Goal: Information Seeking & Learning: Learn about a topic

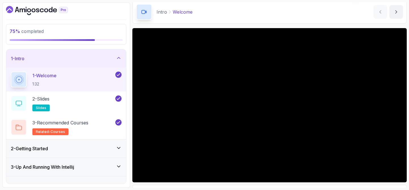
scroll to position [24, 0]
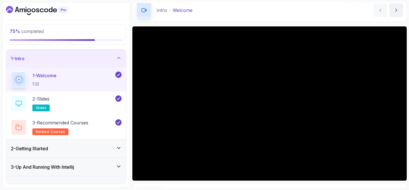
click at [111, 60] on div "1 - Intro" at bounding box center [66, 58] width 111 height 7
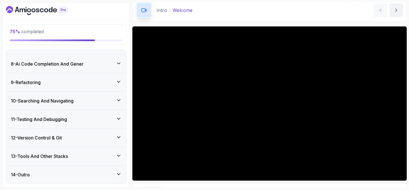
scroll to position [118, 0]
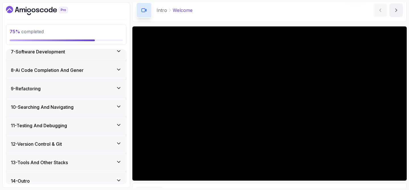
click at [94, 109] on div "10 - Searching And Navigating" at bounding box center [66, 107] width 111 height 7
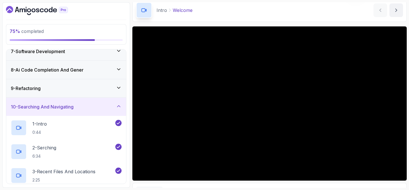
click at [94, 109] on div "10 - Searching And Navigating" at bounding box center [66, 106] width 111 height 7
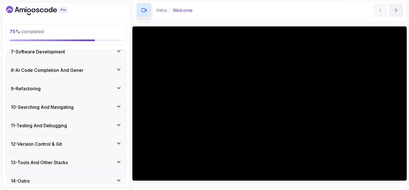
click at [91, 124] on div "11 - Testing And Debugging" at bounding box center [66, 125] width 111 height 7
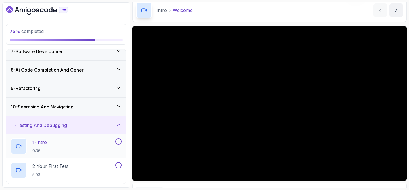
click at [41, 147] on h2 "1 - Intro 0:36" at bounding box center [39, 146] width 14 height 15
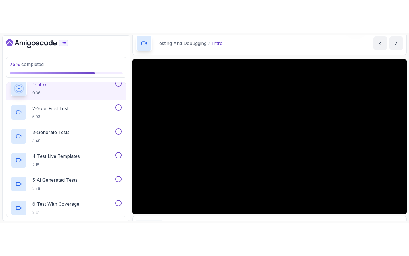
scroll to position [202, 0]
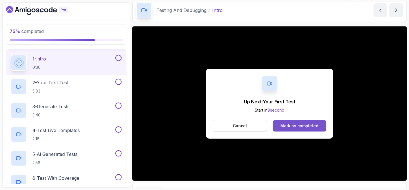
click at [310, 131] on button "Mark as completed" at bounding box center [300, 125] width 54 height 11
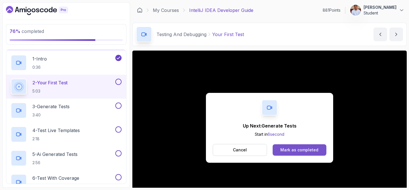
click at [309, 151] on div "Mark as completed" at bounding box center [300, 150] width 38 height 6
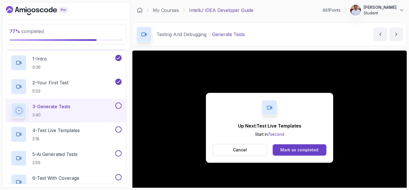
click at [307, 158] on div "Up Next: Test Live Templates Start in 7 second Cancel Mark as completed" at bounding box center [269, 128] width 127 height 70
click at [309, 153] on button "Mark as completed" at bounding box center [300, 149] width 54 height 11
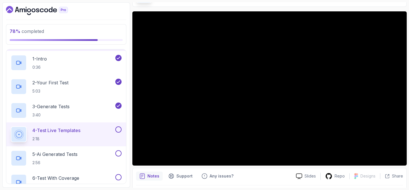
scroll to position [34, 0]
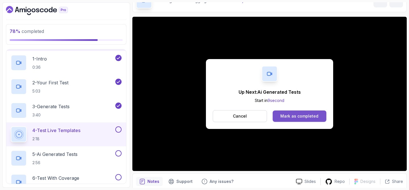
click at [313, 117] on div "Mark as completed" at bounding box center [300, 116] width 38 height 6
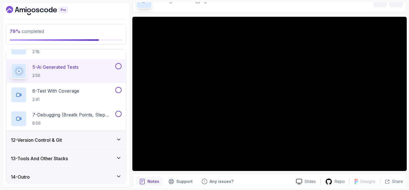
scroll to position [291, 0]
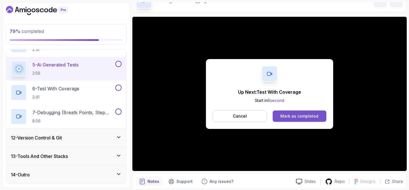
click at [296, 117] on div "Mark as completed" at bounding box center [300, 116] width 38 height 6
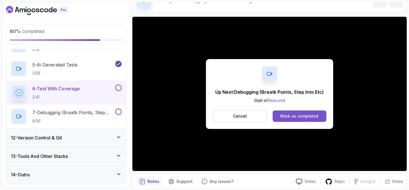
click at [313, 116] on div "Mark as completed" at bounding box center [300, 116] width 38 height 6
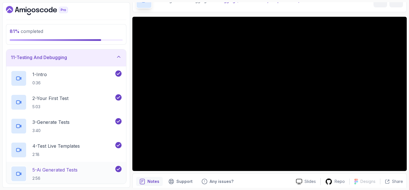
click at [72, 58] on div "11 - Testing And Debugging" at bounding box center [66, 57] width 111 height 7
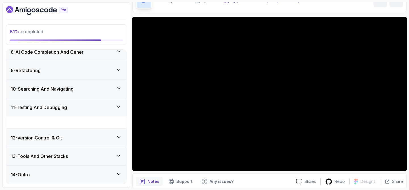
scroll to position [124, 0]
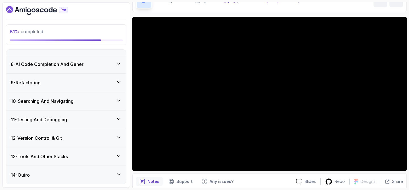
click at [62, 138] on h3 "12 - Version Control & Git" at bounding box center [36, 138] width 51 height 7
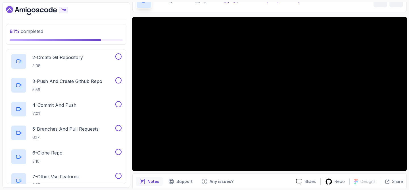
scroll to position [240, 0]
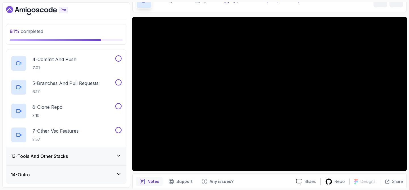
click at [63, 158] on h3 "13 - Tools And Other Stacks" at bounding box center [39, 156] width 57 height 7
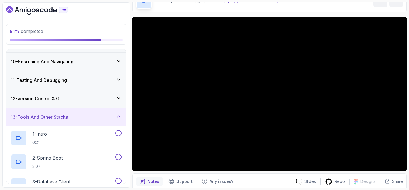
click at [116, 119] on icon at bounding box center [119, 117] width 6 height 6
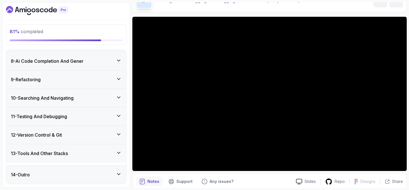
scroll to position [124, 0]
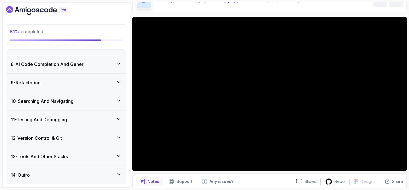
click at [68, 138] on div "12 - Version Control & Git" at bounding box center [66, 138] width 111 height 7
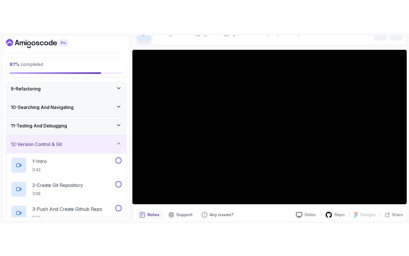
scroll to position [151, 0]
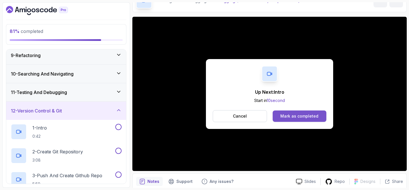
click at [296, 117] on div "Mark as completed" at bounding box center [300, 116] width 38 height 6
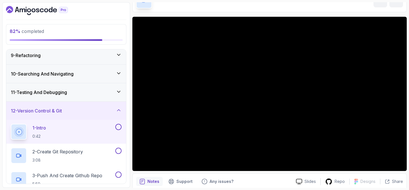
click at [118, 127] on button at bounding box center [118, 127] width 6 height 6
click at [80, 150] on p "2 - Create Git Repository" at bounding box center [57, 151] width 51 height 7
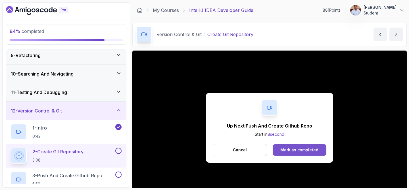
click at [293, 152] on div "Mark as completed" at bounding box center [300, 150] width 38 height 6
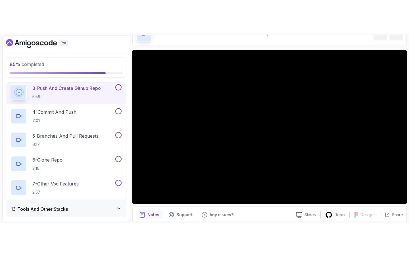
scroll to position [33, 0]
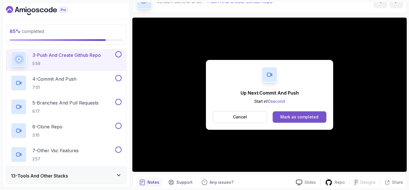
click at [297, 116] on div "Mark as completed" at bounding box center [300, 117] width 38 height 6
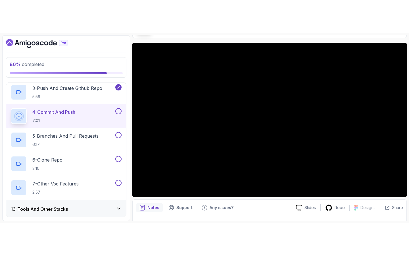
scroll to position [45, 0]
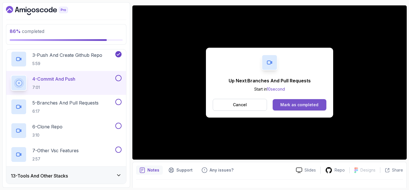
click at [309, 105] on div "Mark as completed" at bounding box center [300, 105] width 38 height 6
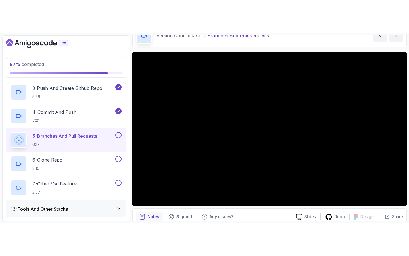
scroll to position [33, 0]
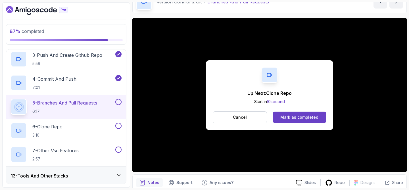
click at [293, 111] on div "Up Next: Clone Repo Start in 10 second Cancel Mark as completed" at bounding box center [269, 95] width 127 height 70
click at [293, 112] on button "Mark as completed" at bounding box center [300, 117] width 54 height 11
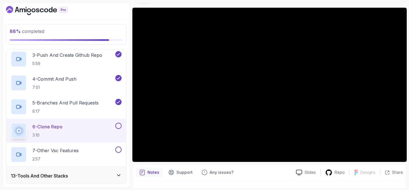
scroll to position [33, 0]
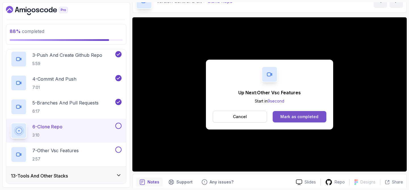
click at [301, 117] on div "Mark as completed" at bounding box center [300, 117] width 38 height 6
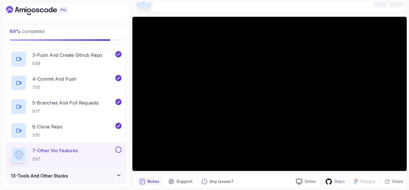
scroll to position [26, 0]
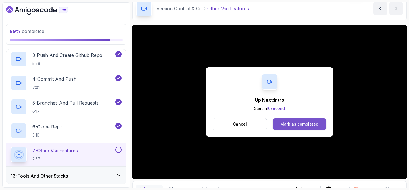
click at [301, 121] on button "Mark as completed" at bounding box center [300, 124] width 54 height 11
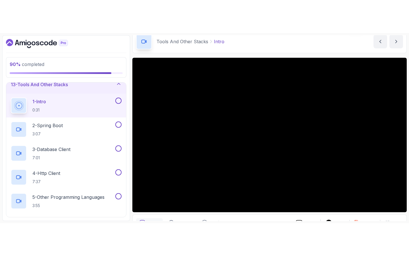
scroll to position [230, 0]
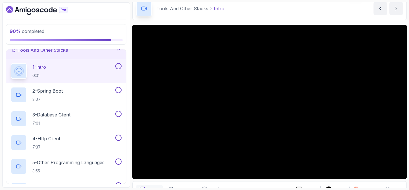
click at [120, 65] on button at bounding box center [118, 66] width 6 height 6
click at [91, 90] on div "2 - Spring Boot 3:07" at bounding box center [62, 95] width 103 height 16
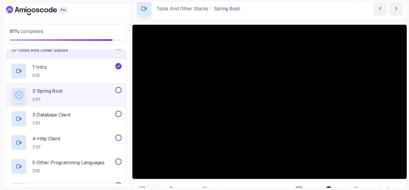
click at [117, 91] on button at bounding box center [118, 90] width 6 height 6
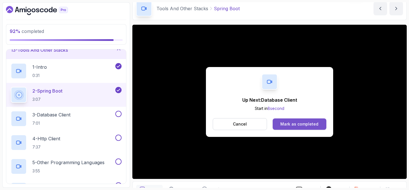
click at [291, 124] on div "Mark as completed" at bounding box center [300, 124] width 38 height 6
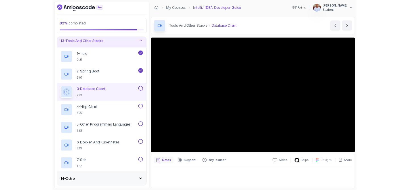
scroll to position [230, 0]
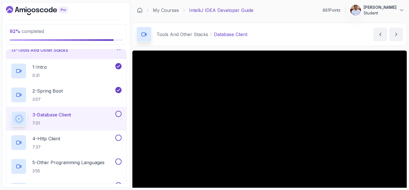
click at [119, 113] on button at bounding box center [118, 114] width 6 height 6
click at [76, 139] on div "4 - Http Client 7:37" at bounding box center [62, 143] width 103 height 16
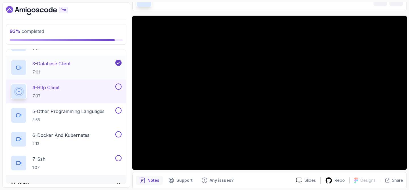
scroll to position [291, 0]
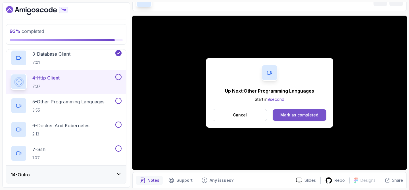
click at [297, 113] on div "Mark as completed" at bounding box center [300, 115] width 38 height 6
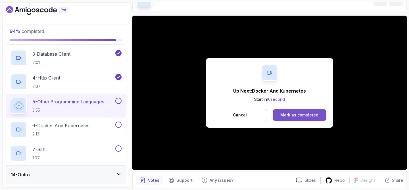
click at [310, 115] on div "Mark as completed" at bounding box center [300, 115] width 38 height 6
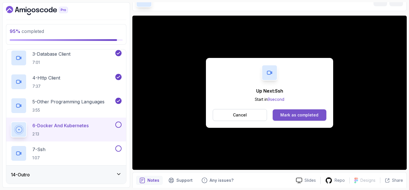
click at [296, 113] on div "Mark as completed" at bounding box center [300, 115] width 38 height 6
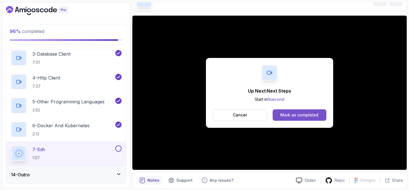
click at [290, 112] on button "Mark as completed" at bounding box center [300, 114] width 54 height 11
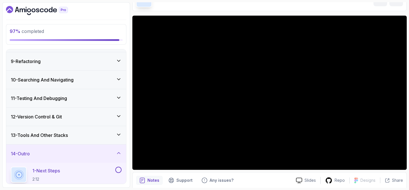
scroll to position [196, 0]
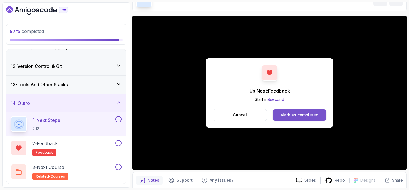
click at [292, 115] on div "Mark as completed" at bounding box center [300, 115] width 38 height 6
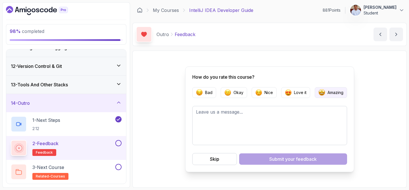
click at [325, 96] on button "Amazing" at bounding box center [331, 92] width 32 height 11
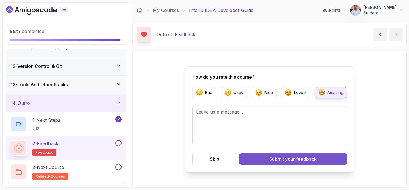
click at [291, 162] on span "your feedback" at bounding box center [301, 159] width 32 height 7
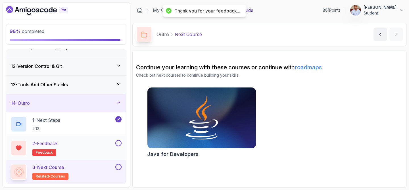
click at [121, 145] on button at bounding box center [118, 143] width 6 height 6
click at [119, 167] on button at bounding box center [118, 167] width 6 height 6
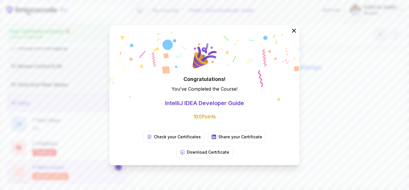
scroll to position [194, 0]
click at [295, 34] on icon at bounding box center [294, 30] width 7 height 7
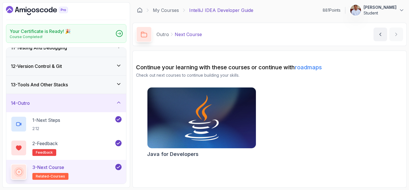
click at [202, 107] on img at bounding box center [202, 118] width 114 height 64
click at [195, 113] on img at bounding box center [202, 118] width 114 height 64
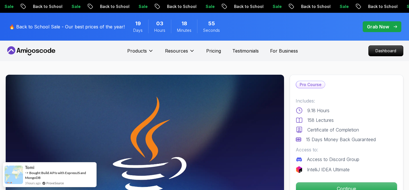
click at [390, 25] on div "Grab Now" at bounding box center [382, 26] width 30 height 7
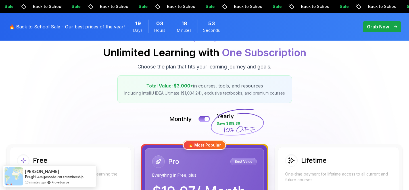
scroll to position [64, 0]
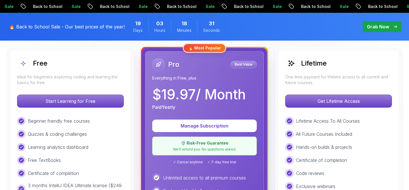
scroll to position [160, 0]
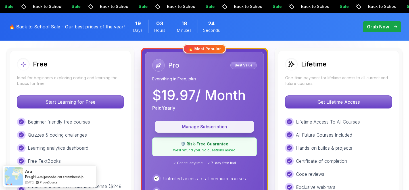
click at [238, 124] on p "Manage Subscription" at bounding box center [204, 127] width 86 height 7
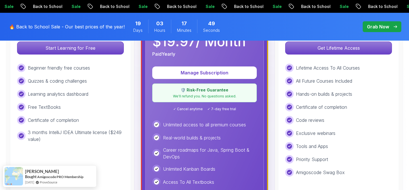
scroll to position [215, 0]
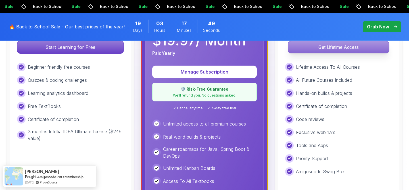
click at [303, 50] on p "Get Lifetime Access" at bounding box center [338, 47] width 101 height 12
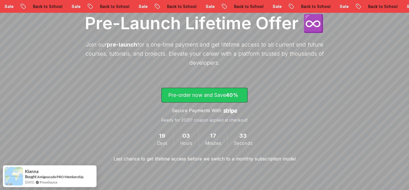
scroll to position [105, 0]
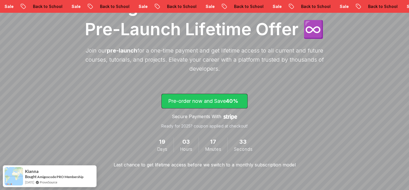
click at [215, 101] on p "Pre-order now and Save 40%" at bounding box center [204, 101] width 73 height 8
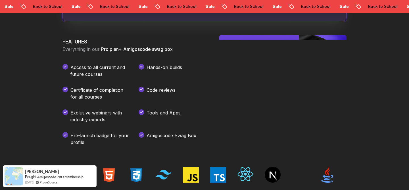
scroll to position [770, 0]
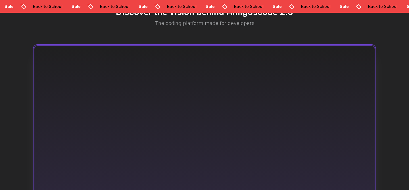
scroll to position [105, 0]
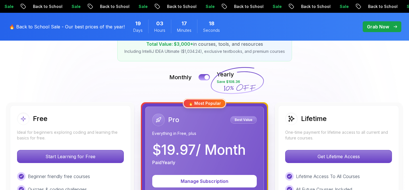
scroll to position [107, 0]
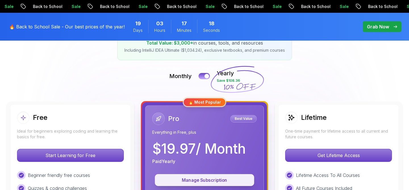
click at [213, 177] on p "Manage Subscription" at bounding box center [204, 180] width 86 height 7
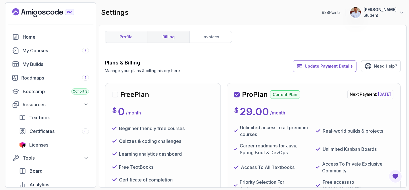
click at [134, 41] on link "profile" at bounding box center [126, 36] width 42 height 11
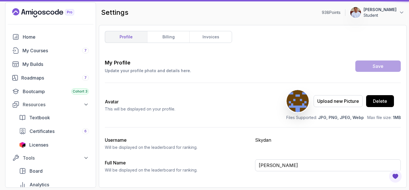
type input "Student"
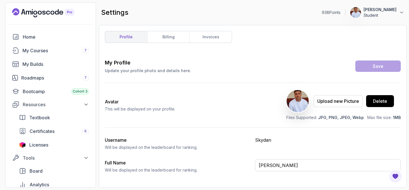
click at [38, 13] on icon "Landing page" at bounding box center [40, 13] width 4 height 4
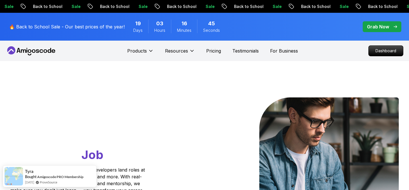
click at [368, 27] on p "Grab Now" at bounding box center [378, 26] width 22 height 7
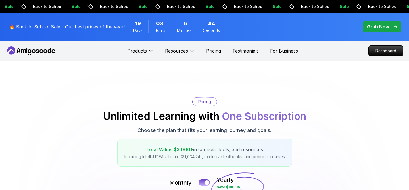
scroll to position [132, 0]
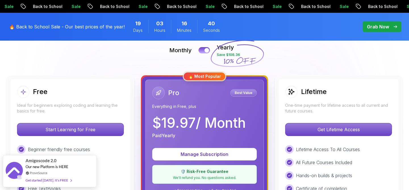
click at [246, 95] on p "Best Value" at bounding box center [243, 93] width 25 height 6
click at [213, 127] on p "$ 19.97 / Month" at bounding box center [199, 123] width 94 height 14
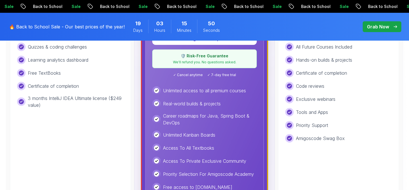
scroll to position [181, 0]
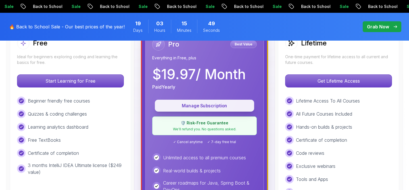
click at [208, 107] on p "Manage Subscription" at bounding box center [204, 106] width 86 height 7
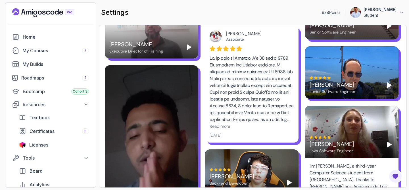
scroll to position [999, 0]
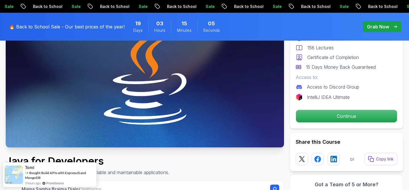
scroll to position [109, 0]
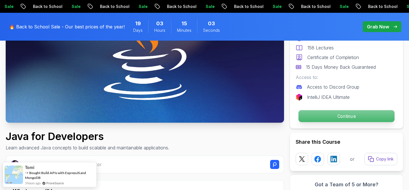
click at [349, 115] on p "Continue" at bounding box center [347, 116] width 96 height 12
